Goal: Transaction & Acquisition: Purchase product/service

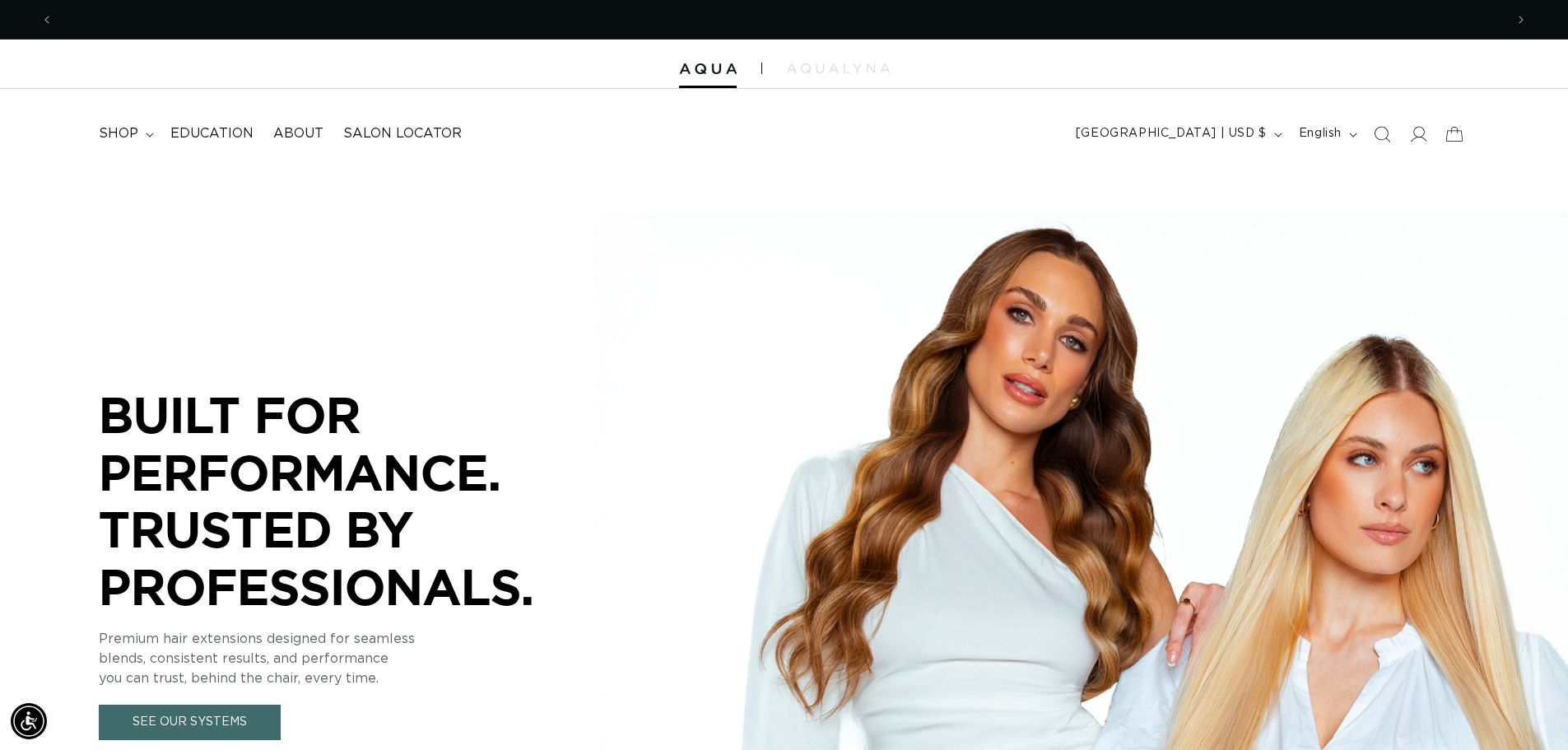
scroll to position [0, 1451]
click at [140, 135] on summary "shop" at bounding box center [124, 134] width 71 height 38
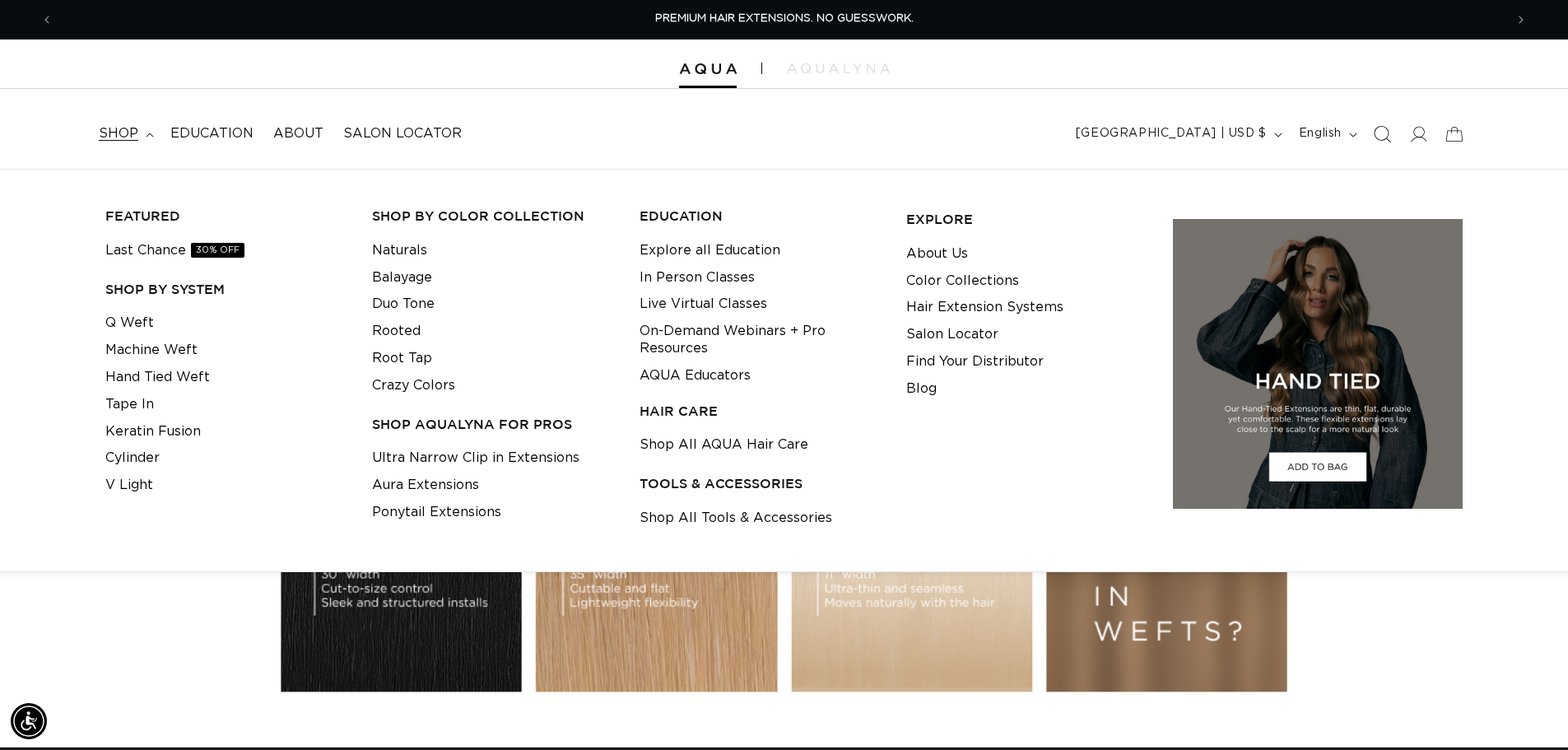
click at [1381, 136] on icon "Search" at bounding box center [1381, 134] width 17 height 17
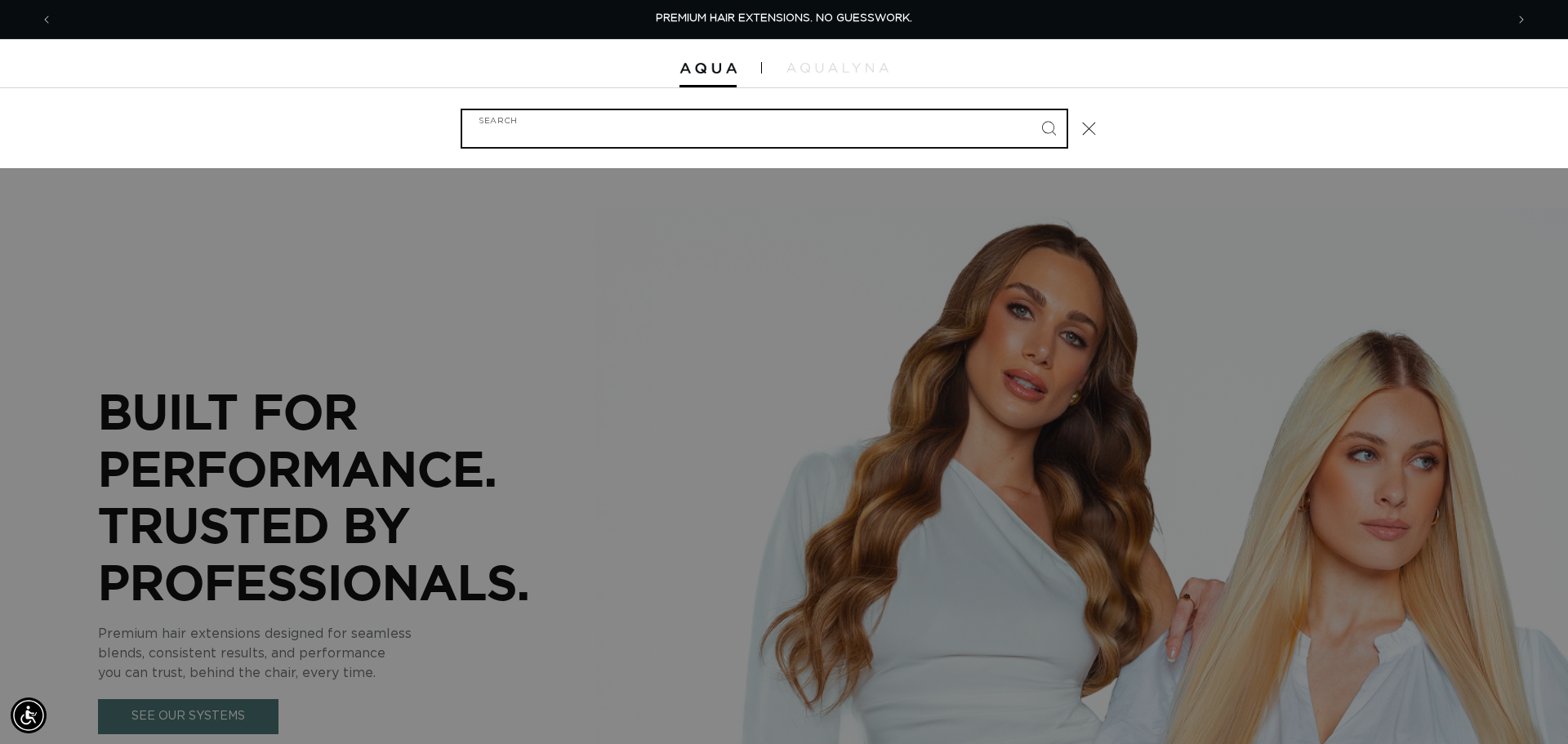
click at [526, 118] on input "Search" at bounding box center [764, 129] width 604 height 37
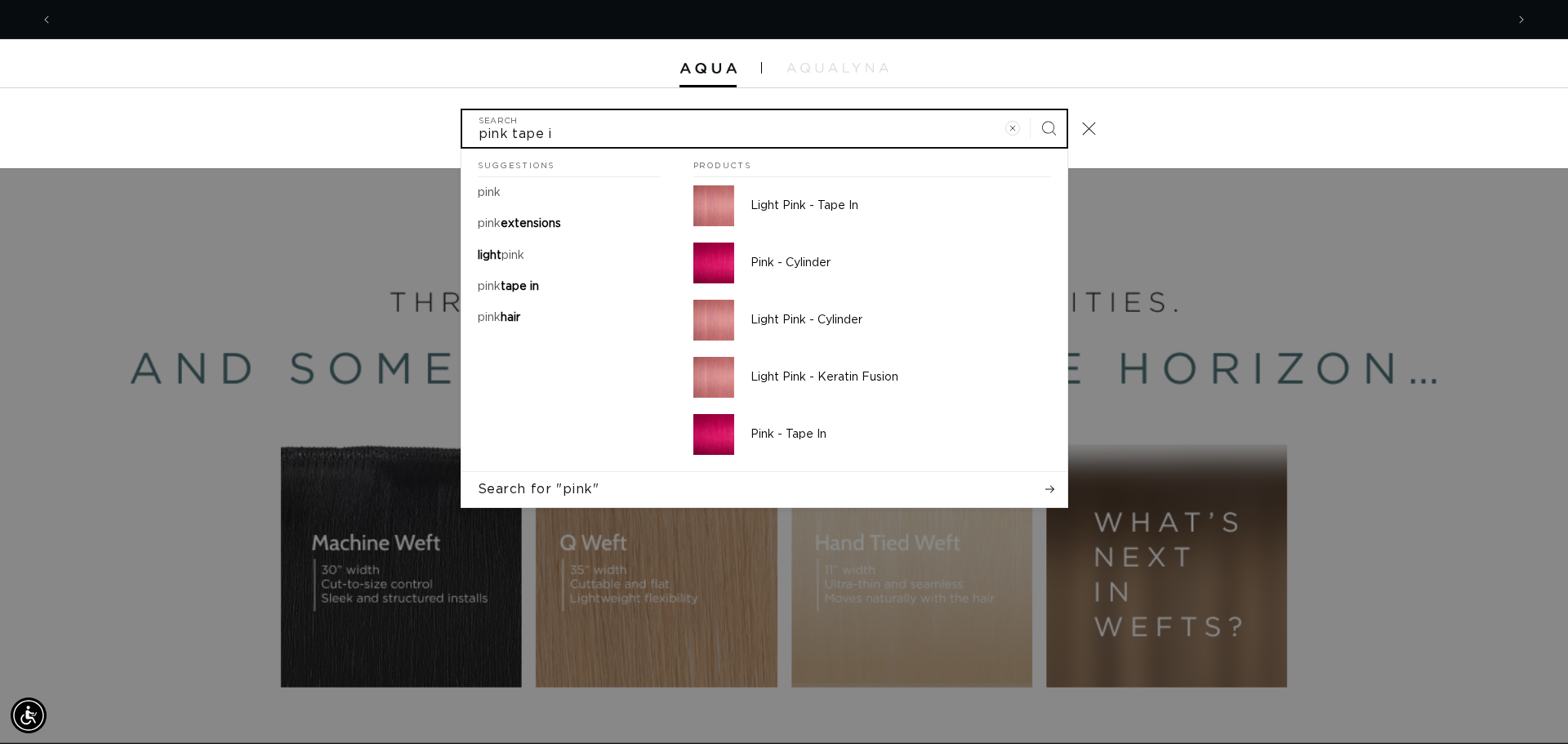
scroll to position [0, 2903]
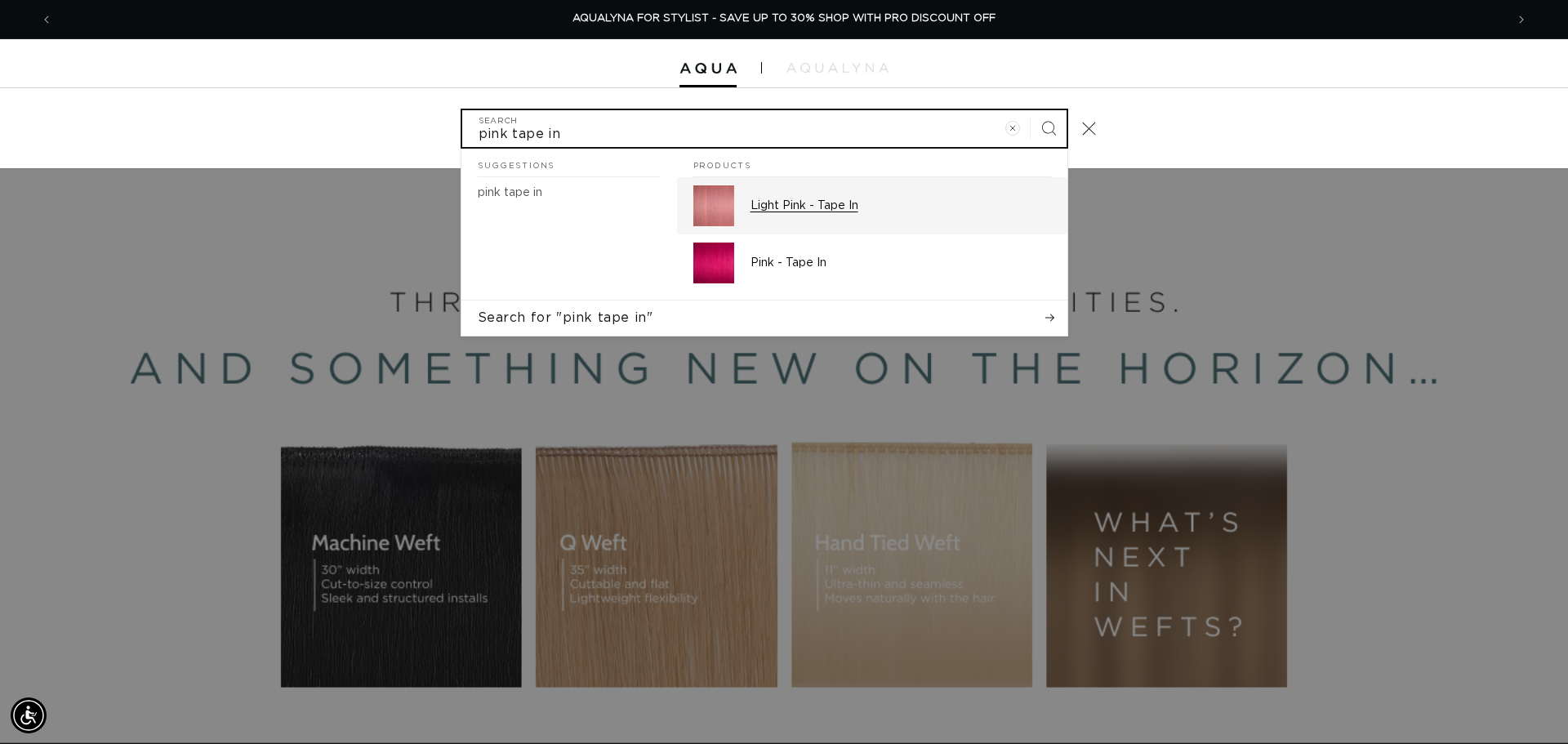
type input "pink tape in"
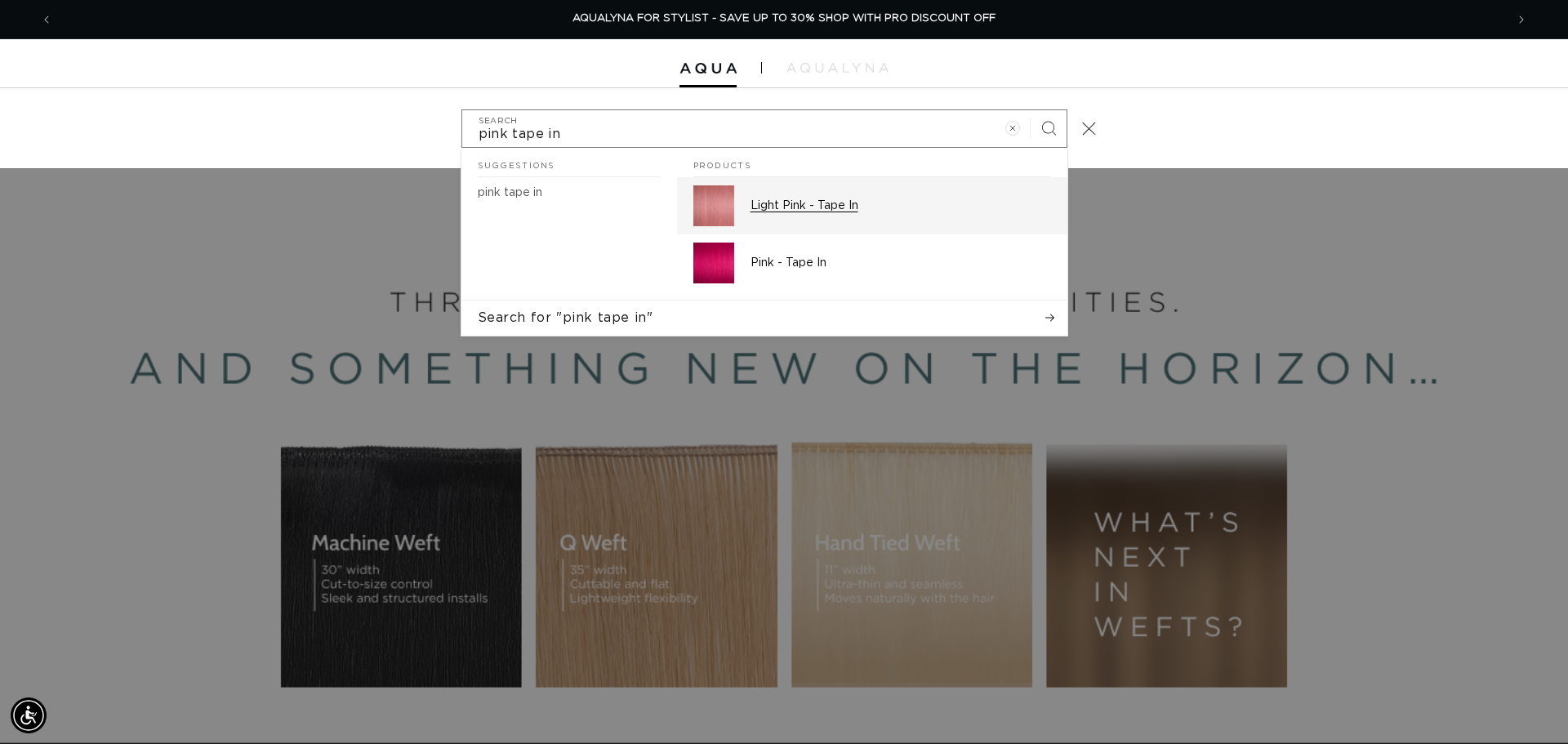
click at [780, 201] on p "Light Pink - Tape In" at bounding box center [900, 205] width 300 height 14
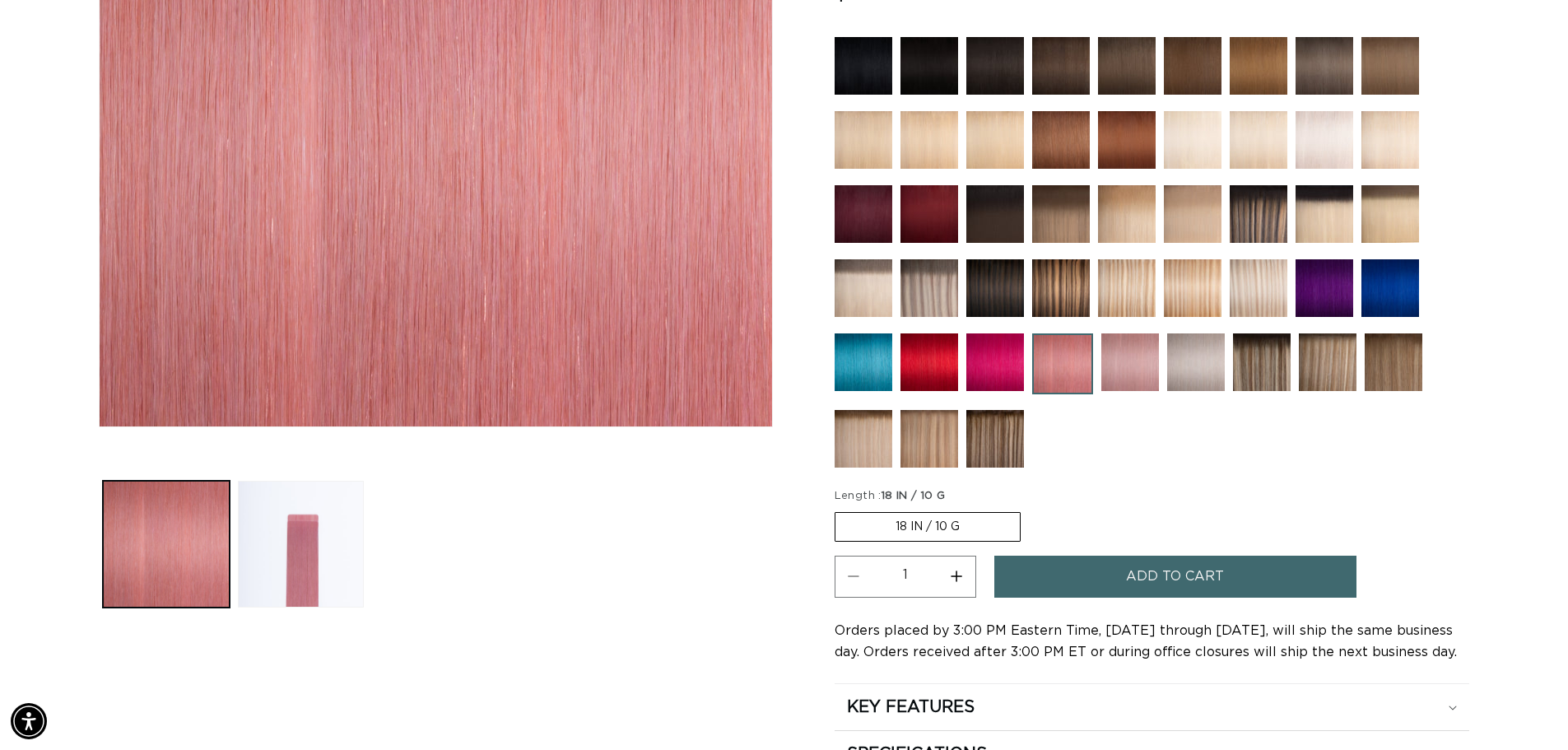
scroll to position [0, 1451]
click at [930, 523] on label "18 IN / 10 G Variant sold out or unavailable" at bounding box center [927, 526] width 186 height 30
click at [839, 510] on input "18 IN / 10 G Variant sold out or unavailable" at bounding box center [838, 509] width 1 height 1
click at [1136, 514] on fieldset "Length : 18 IN / 10 G 18 IN / 10 G Variant sold out or unavailable" at bounding box center [1015, 515] width 362 height 55
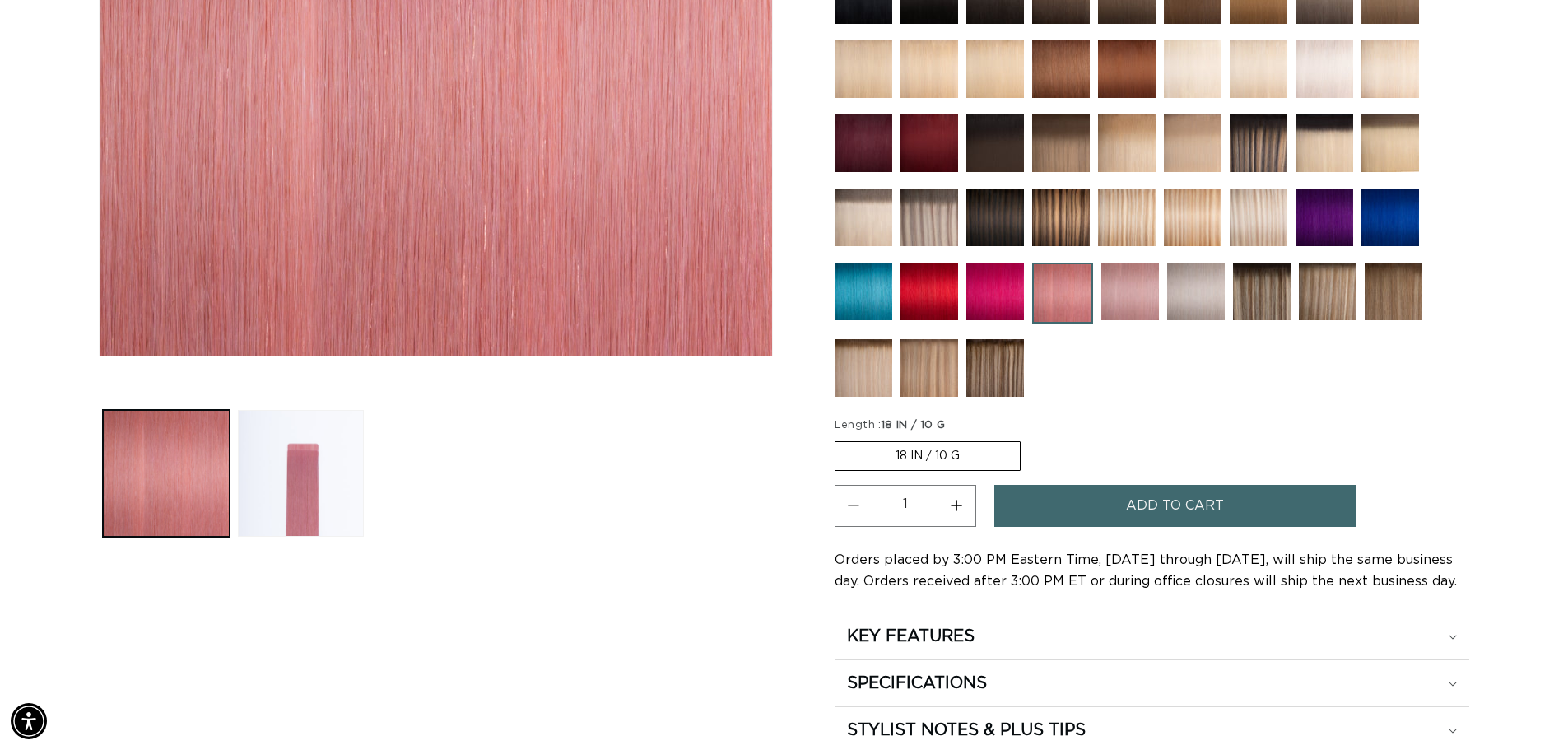
scroll to position [494, 0]
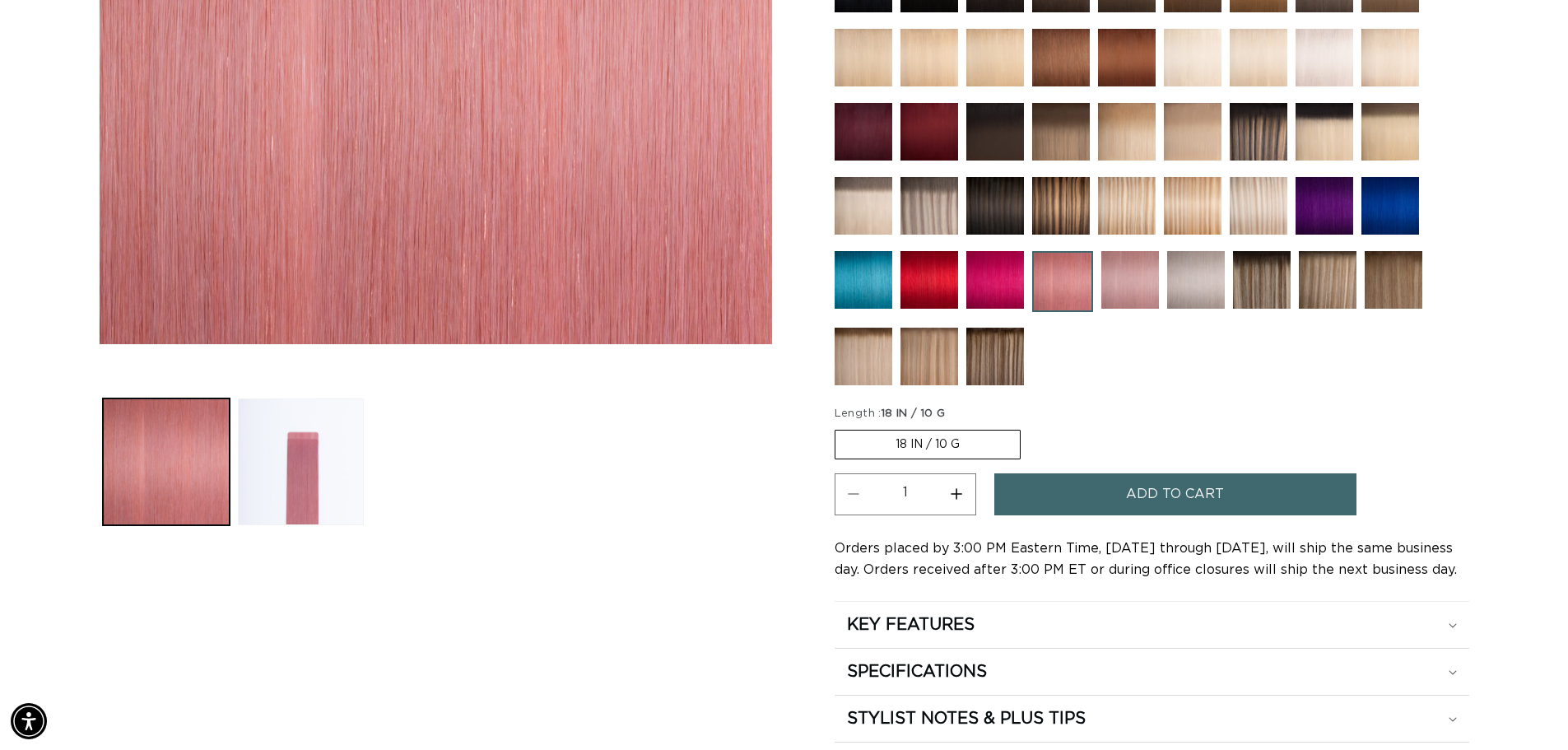
click at [962, 493] on button "Increase quantity for Light Pink - Tape In" at bounding box center [957, 494] width 37 height 42
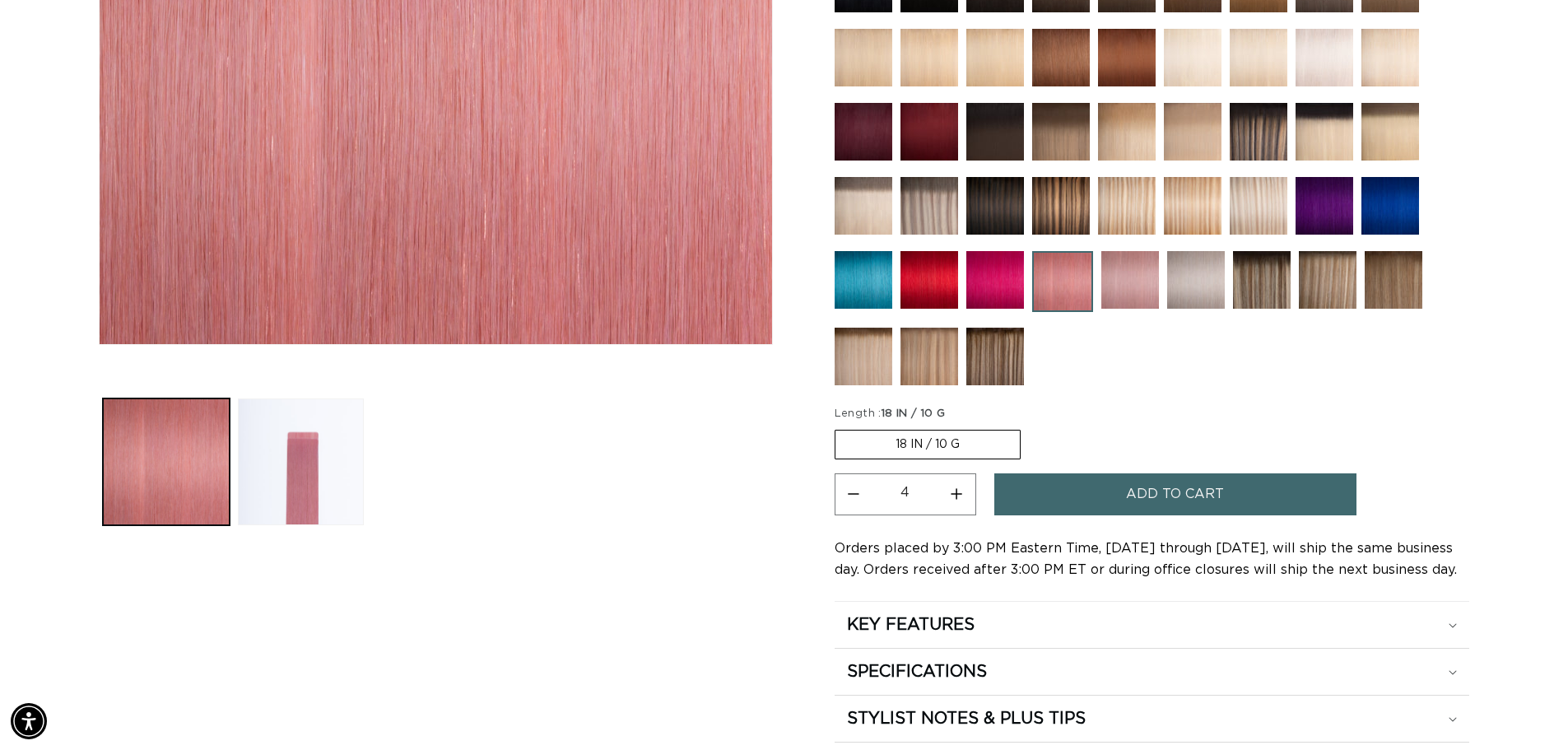
type input "5"
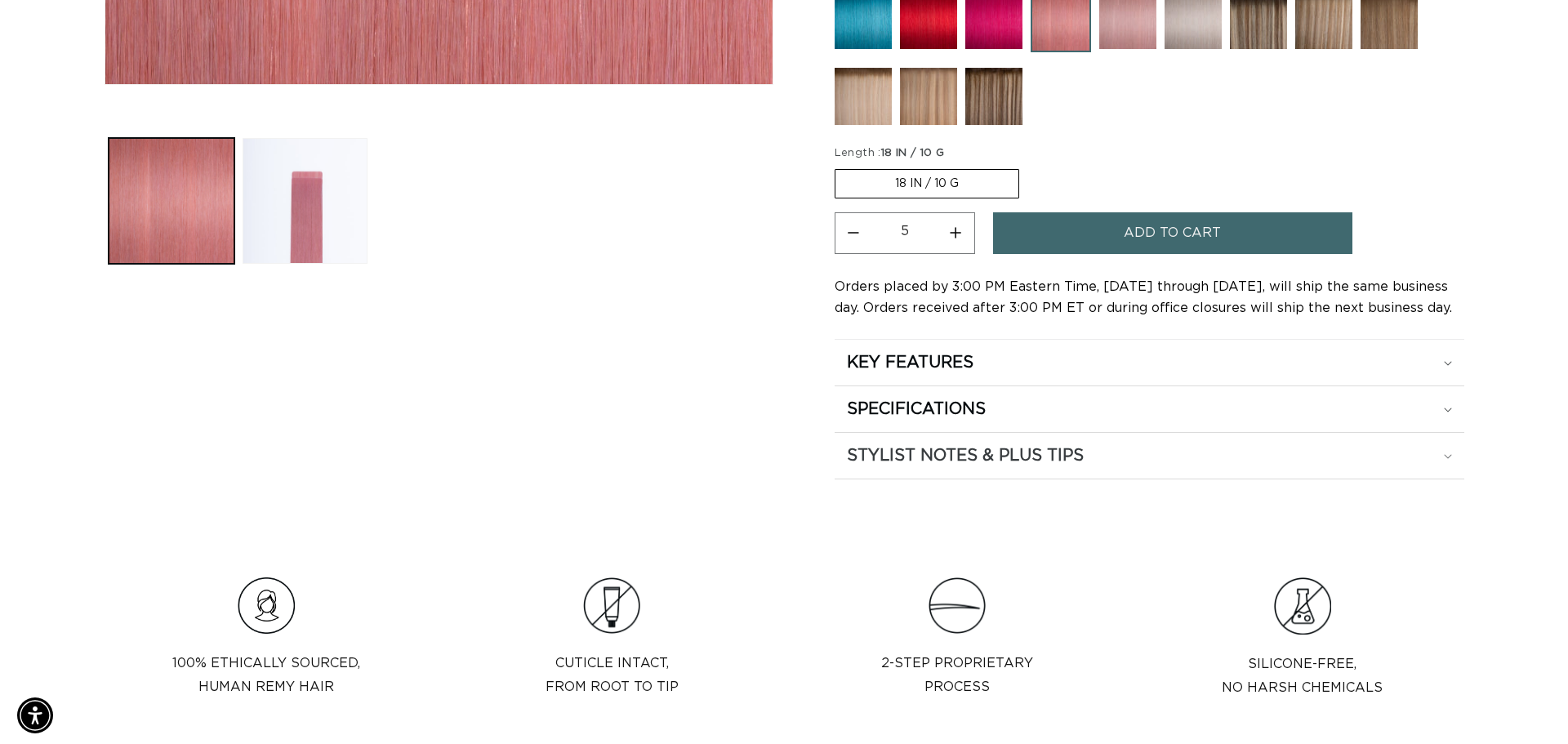
scroll to position [734, 0]
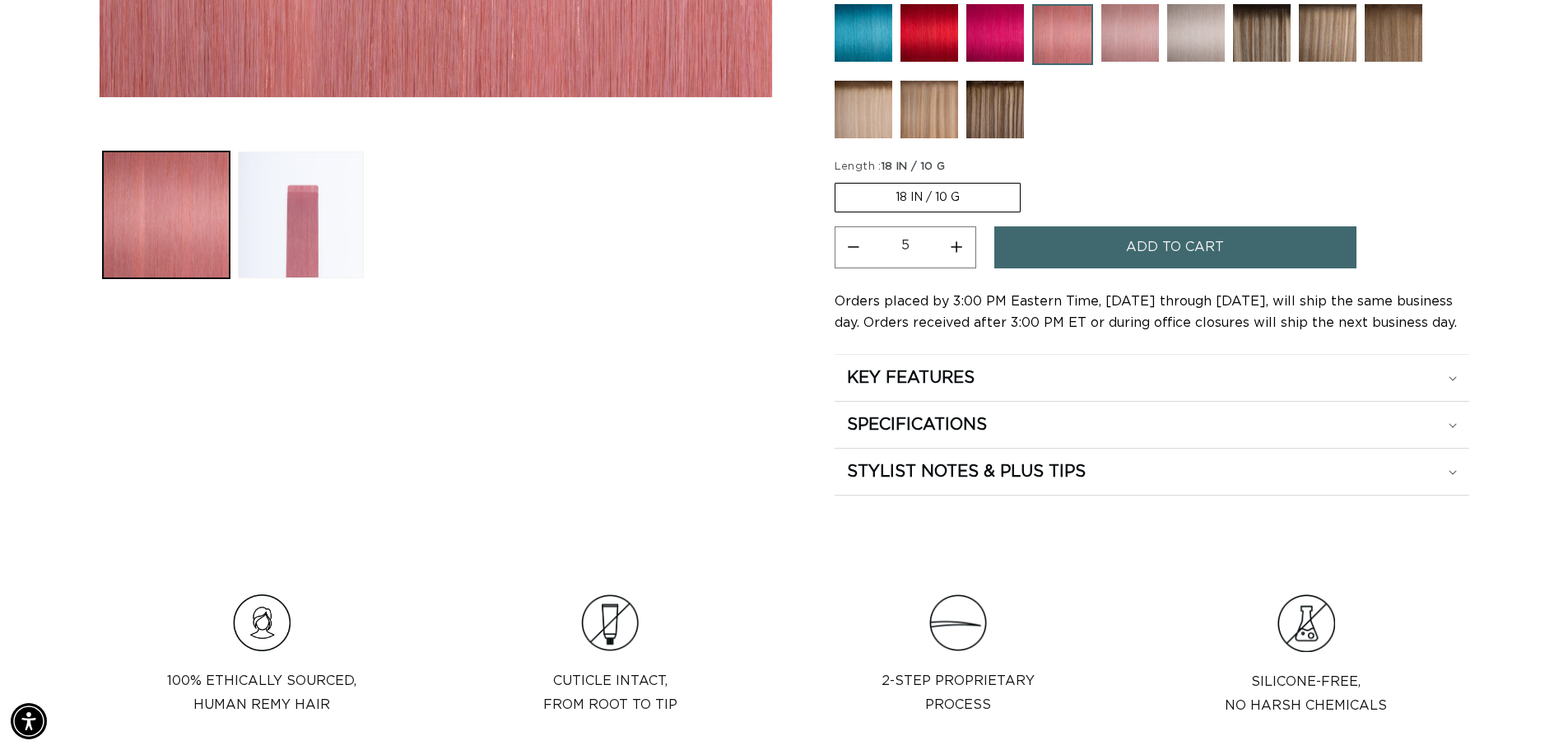
click at [1169, 240] on span "Add to cart" at bounding box center [1175, 247] width 98 height 42
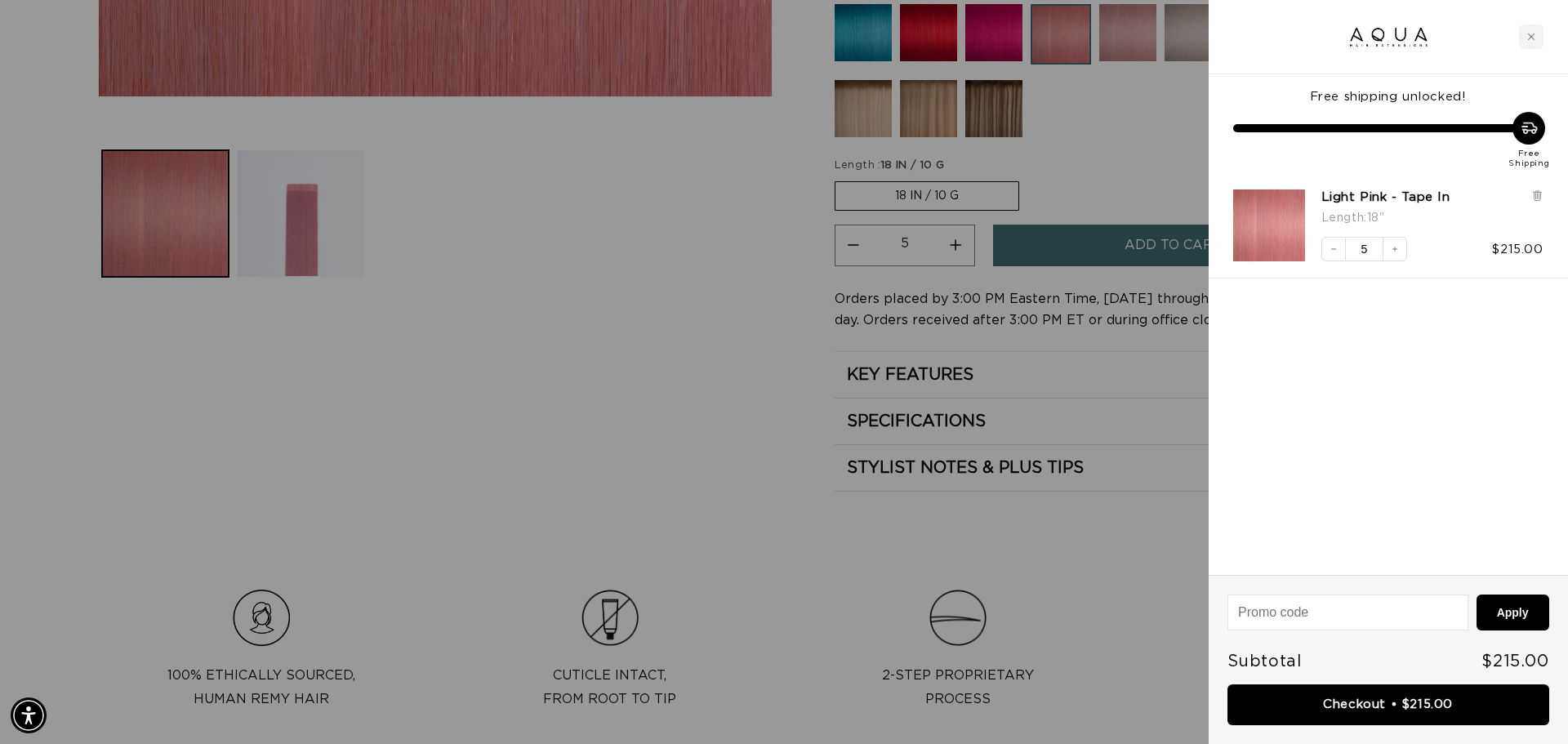
scroll to position [0, 1452]
click at [1472, 706] on link "Checkout • $215.00" at bounding box center [1388, 705] width 321 height 42
